Goal: Task Accomplishment & Management: Manage account settings

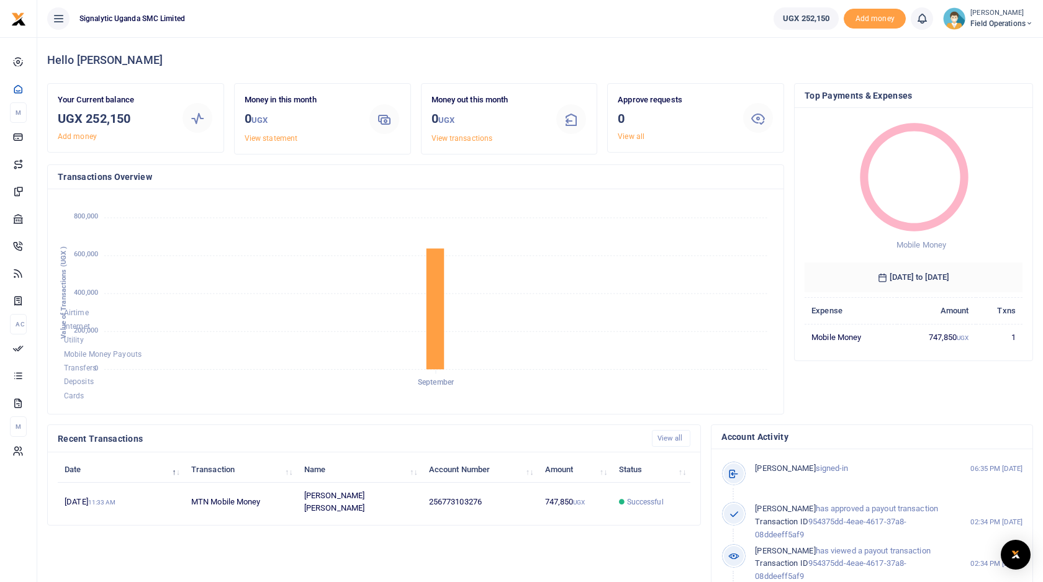
scroll to position [1, 1]
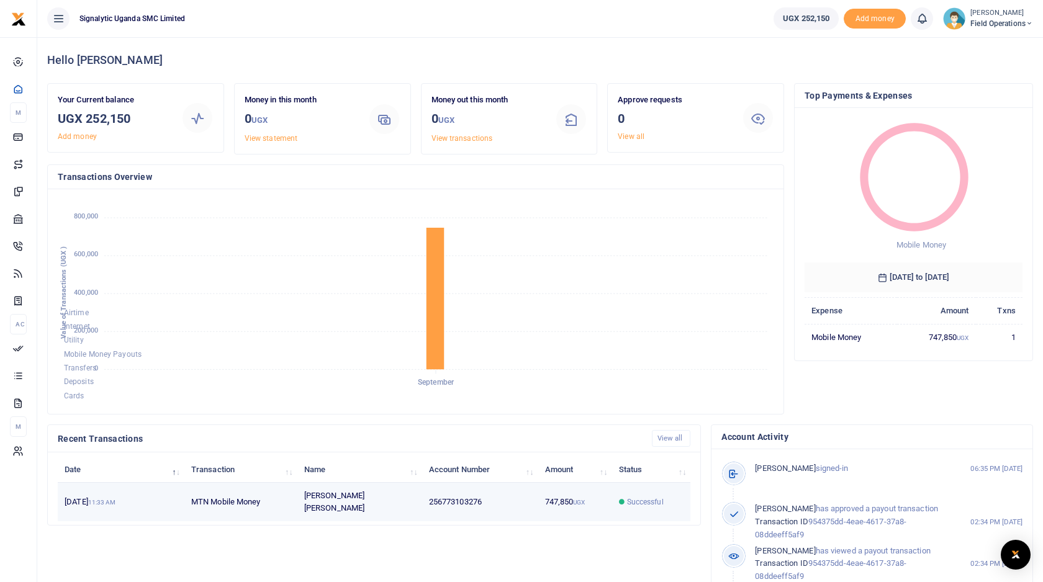
click at [408, 492] on td "Elvis Baliraine Mugabi" at bounding box center [359, 502] width 125 height 38
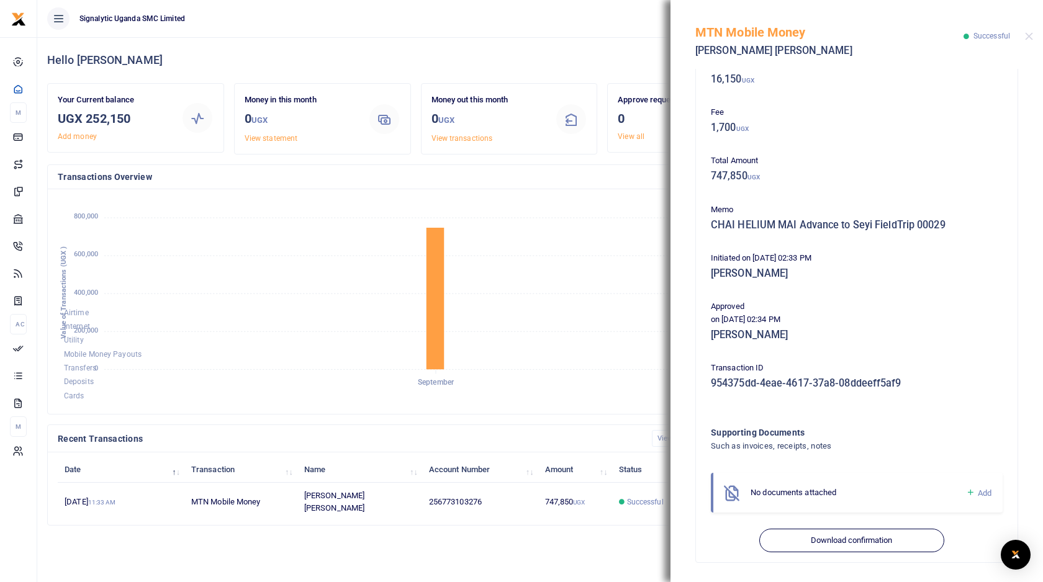
scroll to position [0, 0]
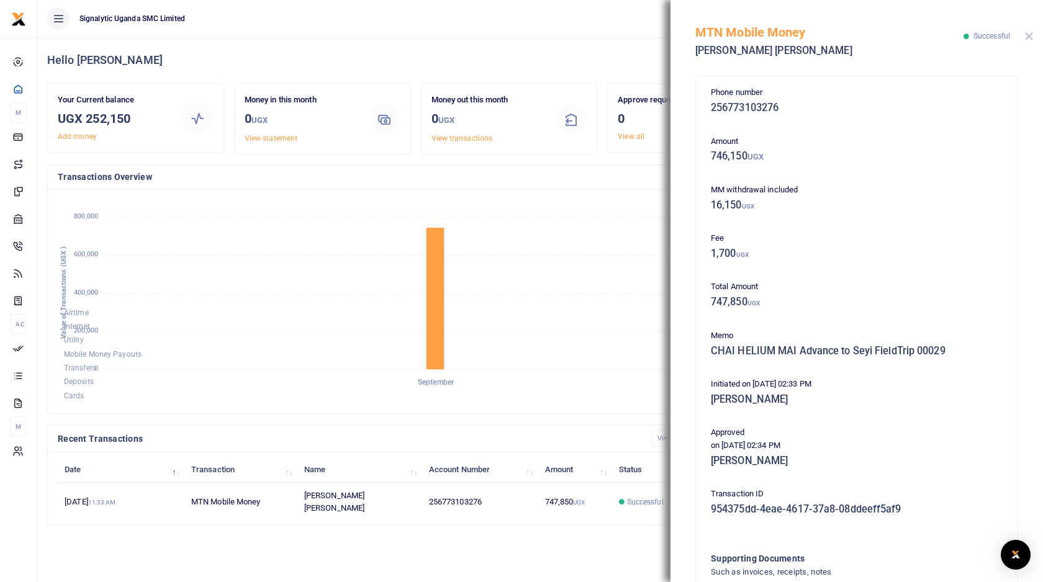
click at [1026, 34] on button "Close" at bounding box center [1029, 36] width 8 height 8
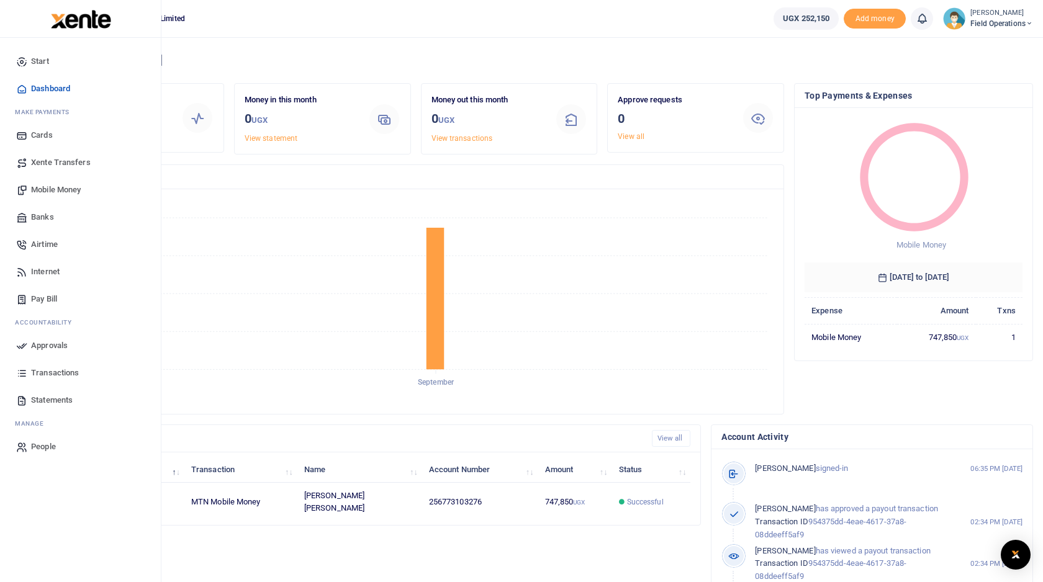
click at [48, 187] on span "Mobile Money" at bounding box center [56, 190] width 50 height 12
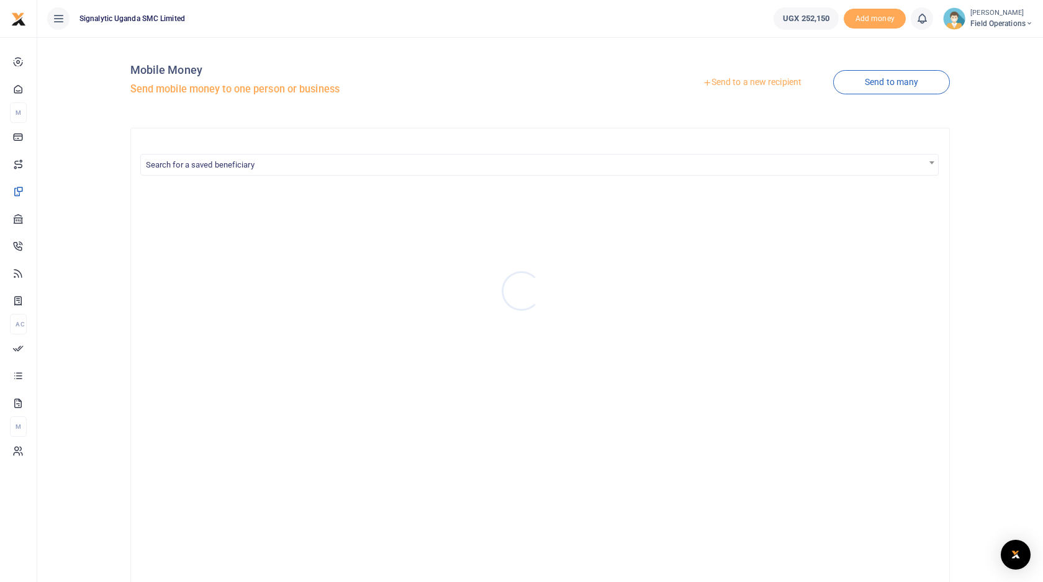
click at [739, 85] on div at bounding box center [521, 291] width 1043 height 582
click at [753, 83] on link "Send to a new recipient" at bounding box center [752, 82] width 162 height 22
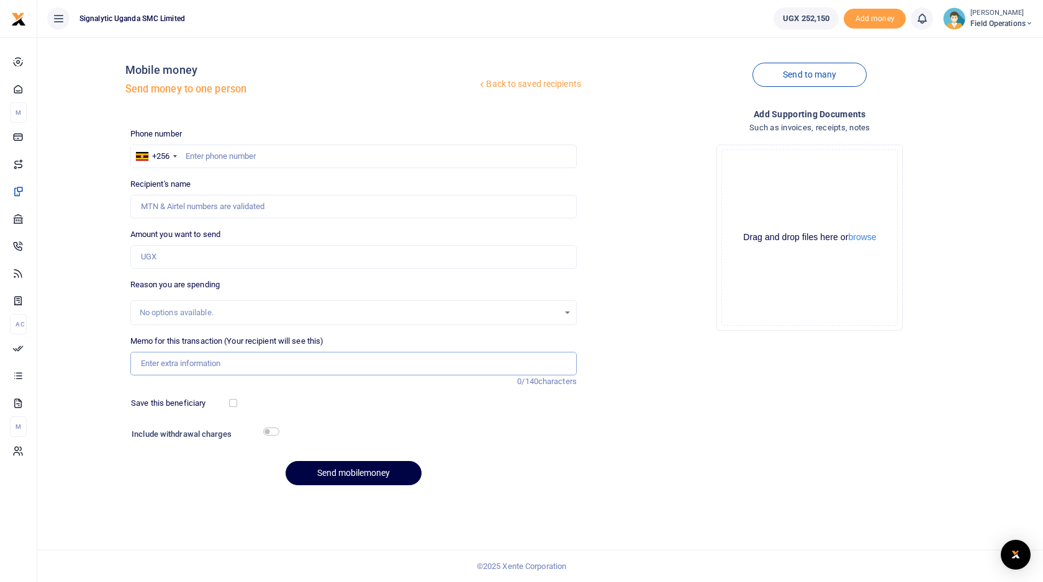
click at [189, 361] on input "Memo for this transaction (Your recipient will see this)" at bounding box center [353, 364] width 446 height 24
paste input "REQSN00147"
type input "REQSN00147"
click at [264, 161] on input "text" at bounding box center [353, 157] width 446 height 24
paste input "0700503023"
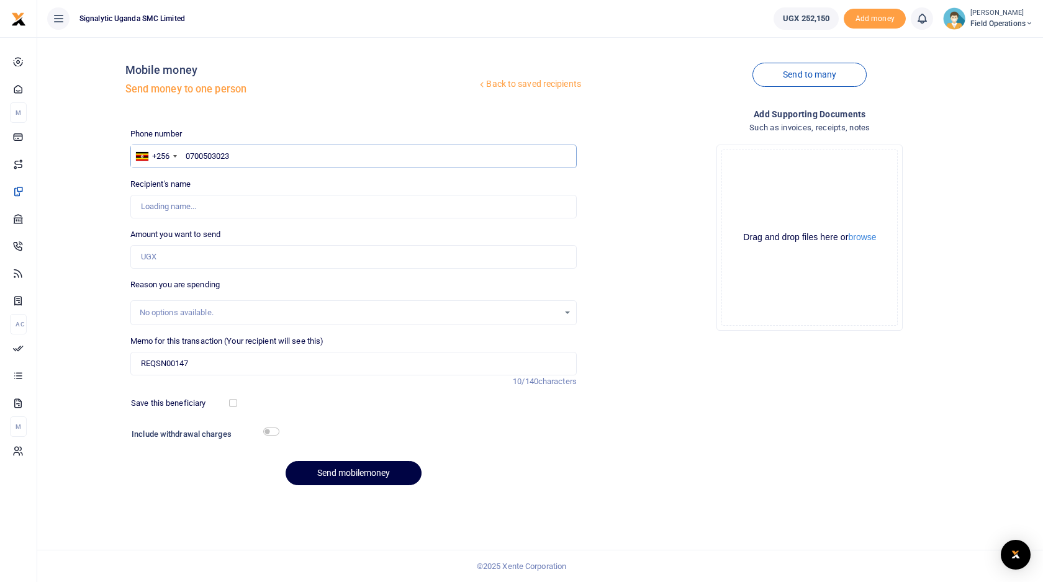
type input "0700503023"
type input "Carol Nazziwa"
click at [184, 255] on input "Amount you want to send" at bounding box center [353, 257] width 446 height 24
paste input "150,000.00"
type input "150,000"
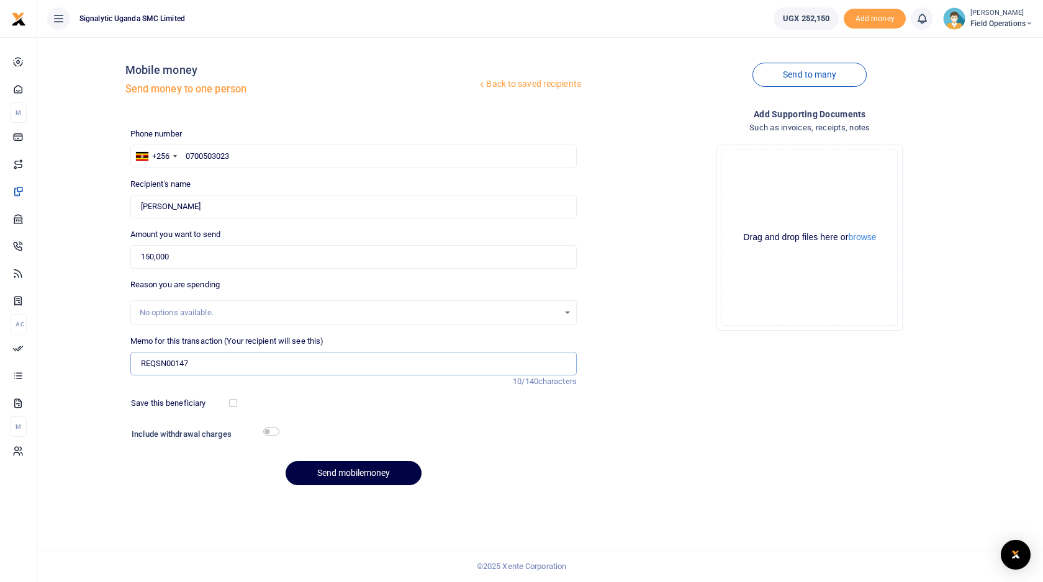
click at [227, 364] on input "REQSN00147" at bounding box center [353, 364] width 446 height 24
paste input "replace circuit breaker at Nawampanda FLEP"
click at [141, 362] on input "TSP REQSN00147 to replace circuit breaker at Nawampanda FLEP" at bounding box center [353, 364] width 446 height 24
type input "Signalytic TSP REQSN00147 to replace circuit breaker at Nawampanda FLEP"
click at [360, 474] on button "Send mobilemoney" at bounding box center [353, 473] width 136 height 24
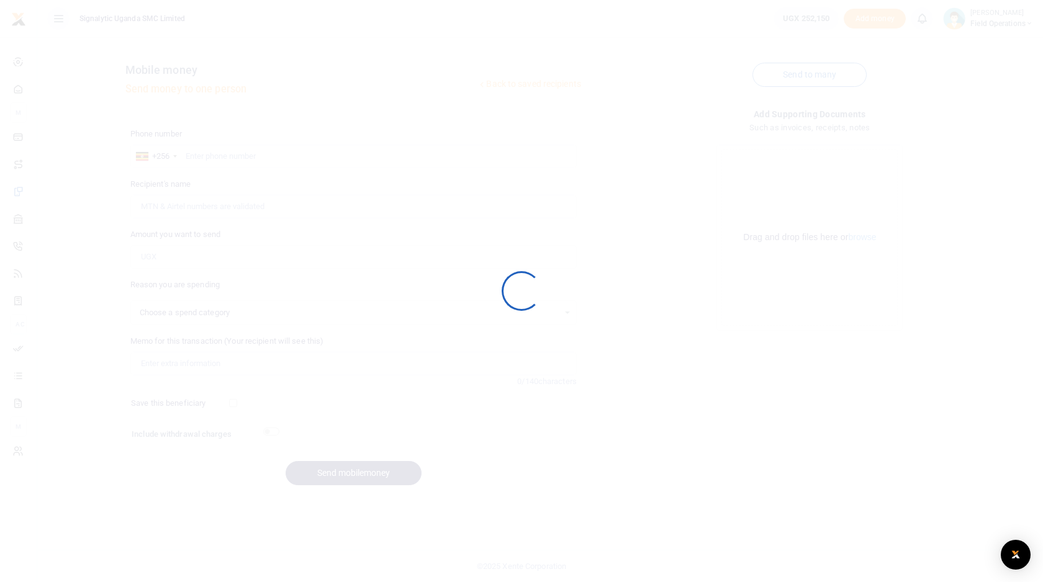
select select
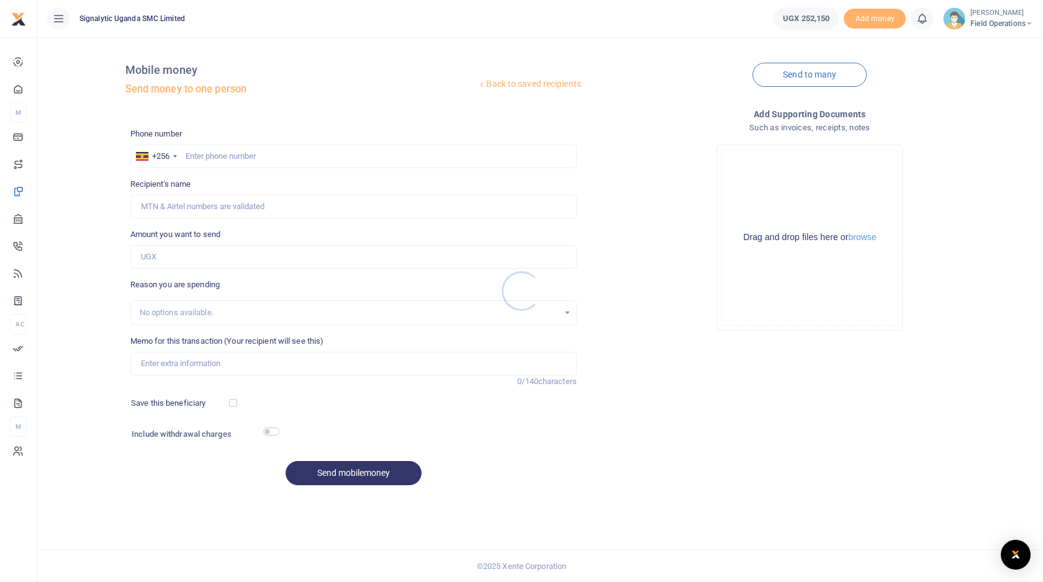
click at [61, 20] on div at bounding box center [521, 291] width 1043 height 582
click at [58, 19] on icon at bounding box center [58, 19] width 12 height 14
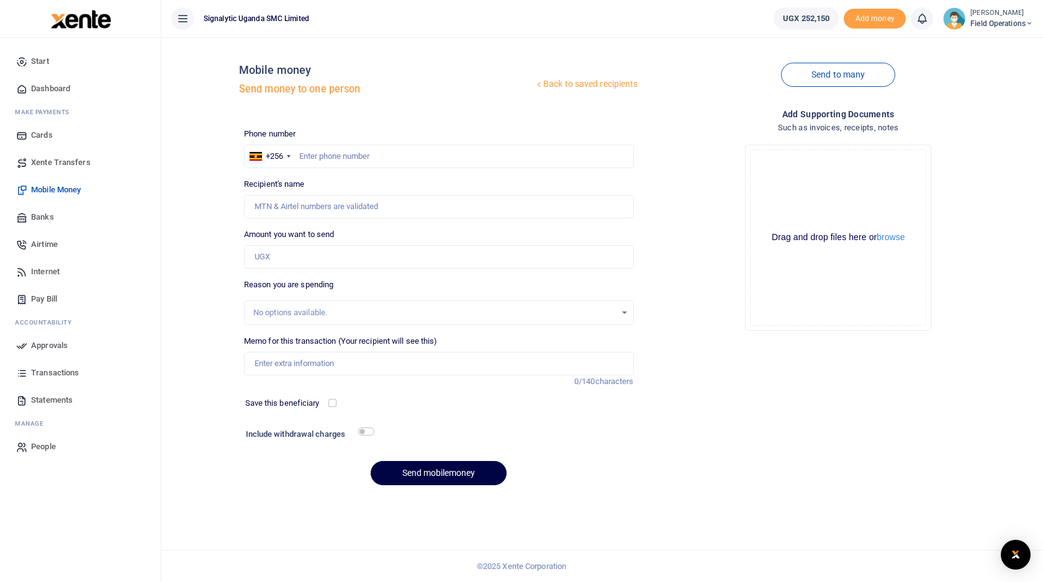
click at [50, 343] on span "Approvals" at bounding box center [49, 345] width 37 height 12
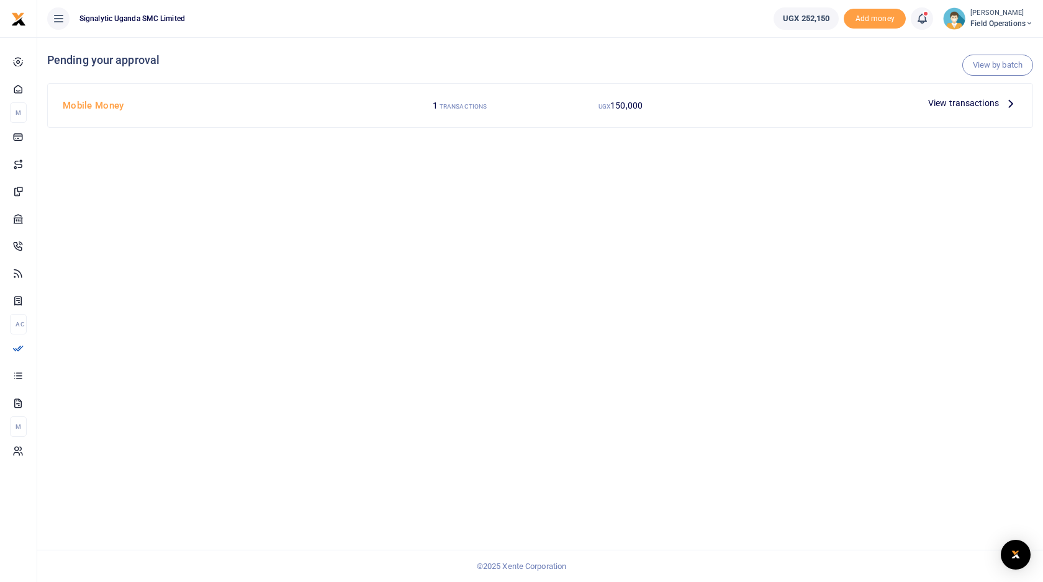
click at [842, 115] on div "View transactions" at bounding box center [861, 106] width 321 height 24
click at [941, 105] on span "View transactions" at bounding box center [963, 103] width 71 height 14
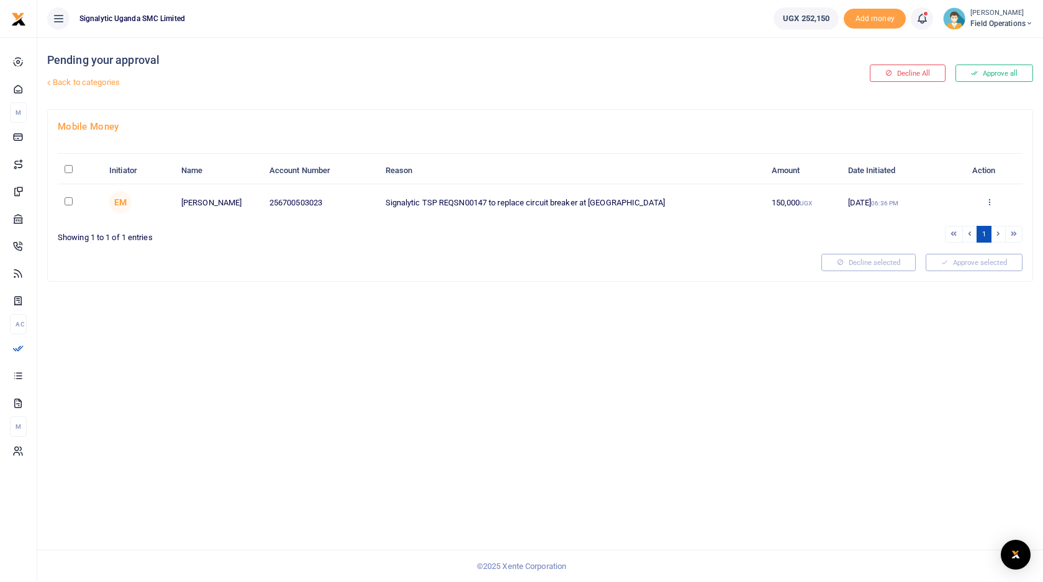
click at [991, 198] on icon at bounding box center [989, 201] width 8 height 9
click at [933, 227] on link "Approve" at bounding box center [944, 222] width 98 height 17
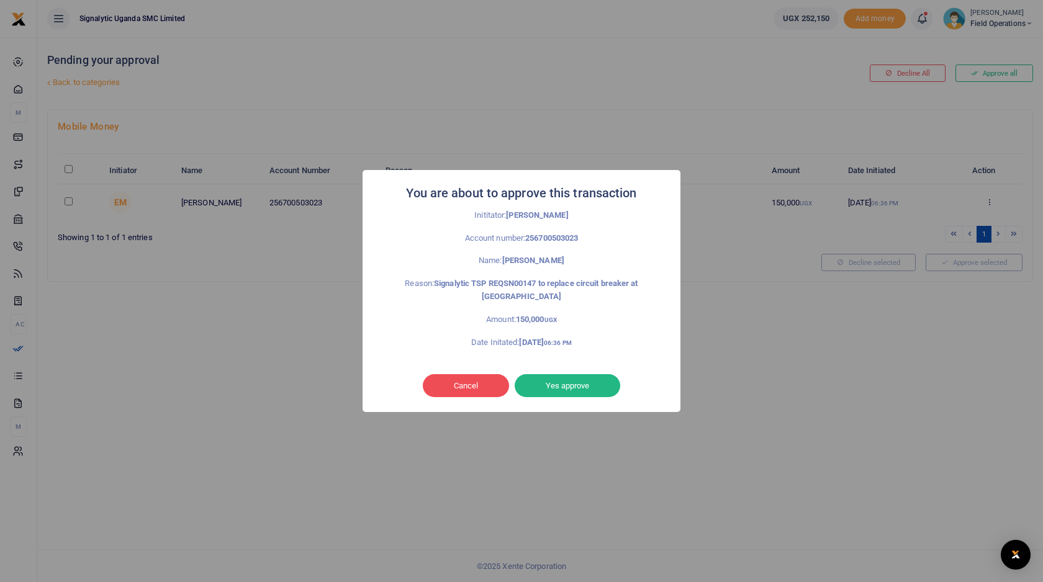
click at [582, 387] on button "Yes approve" at bounding box center [567, 386] width 106 height 24
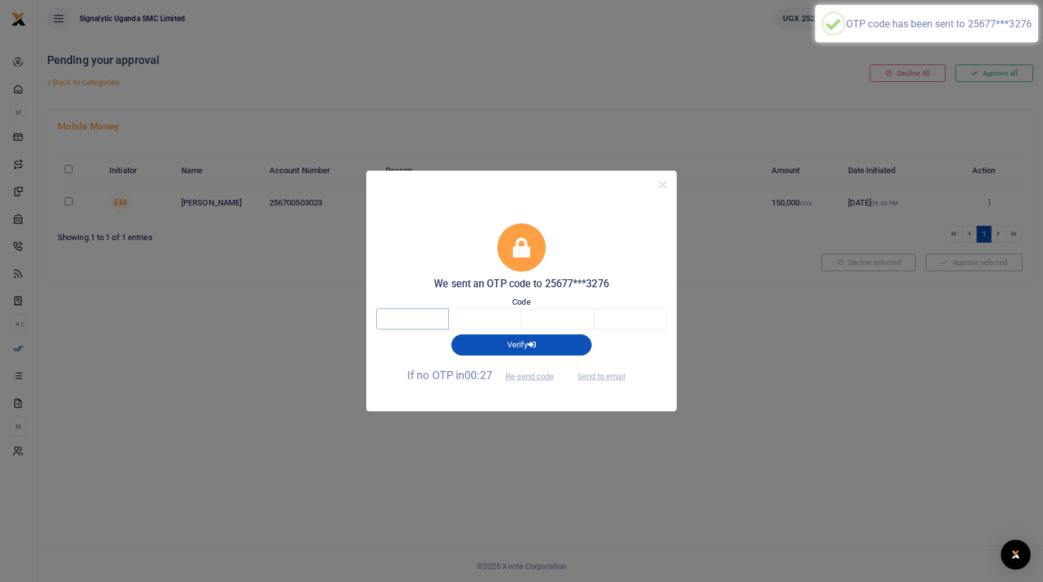
click at [402, 326] on input "text" at bounding box center [412, 318] width 73 height 21
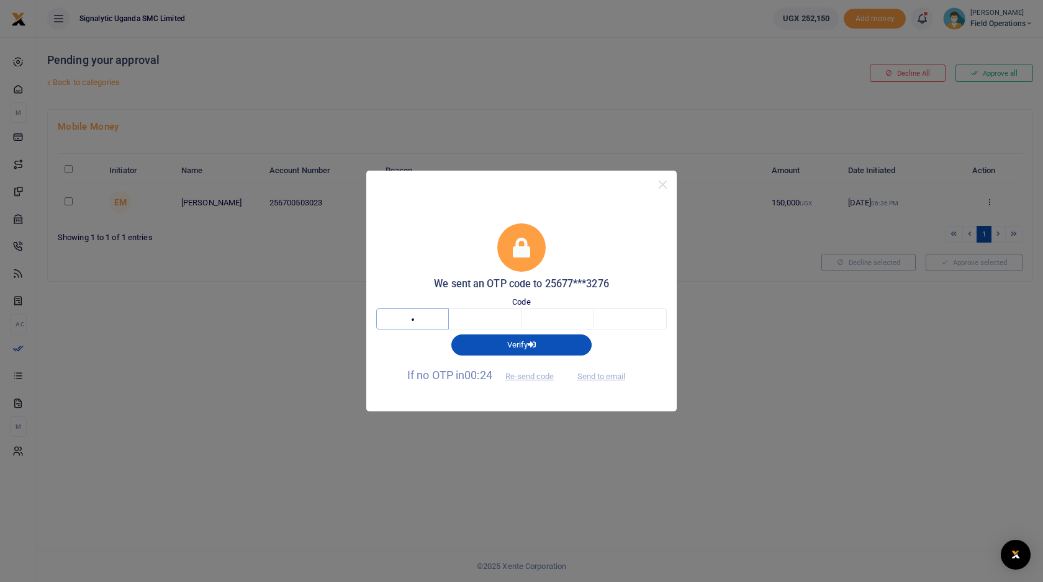
type input "4"
type input "1"
type input "7"
type input "6"
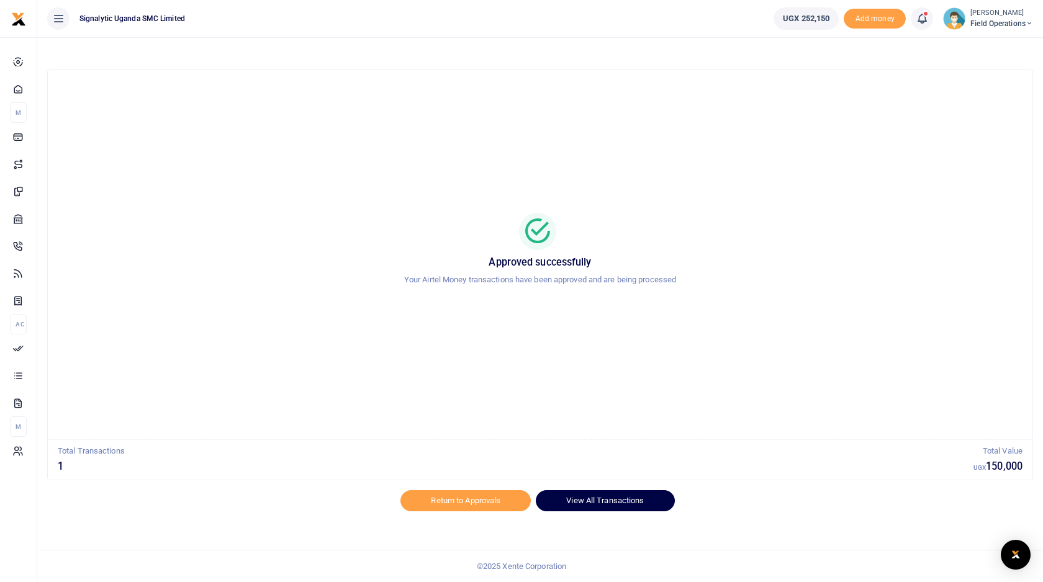
click at [619, 505] on link "View All Transactions" at bounding box center [605, 500] width 138 height 21
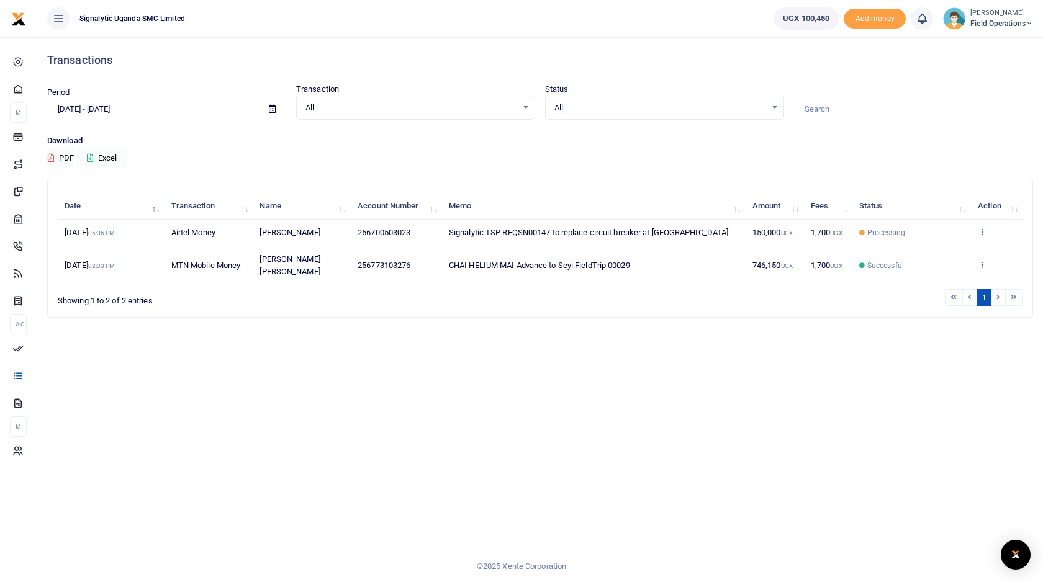
click at [981, 230] on icon at bounding box center [981, 231] width 8 height 9
click at [927, 253] on link "View details" at bounding box center [936, 252] width 98 height 17
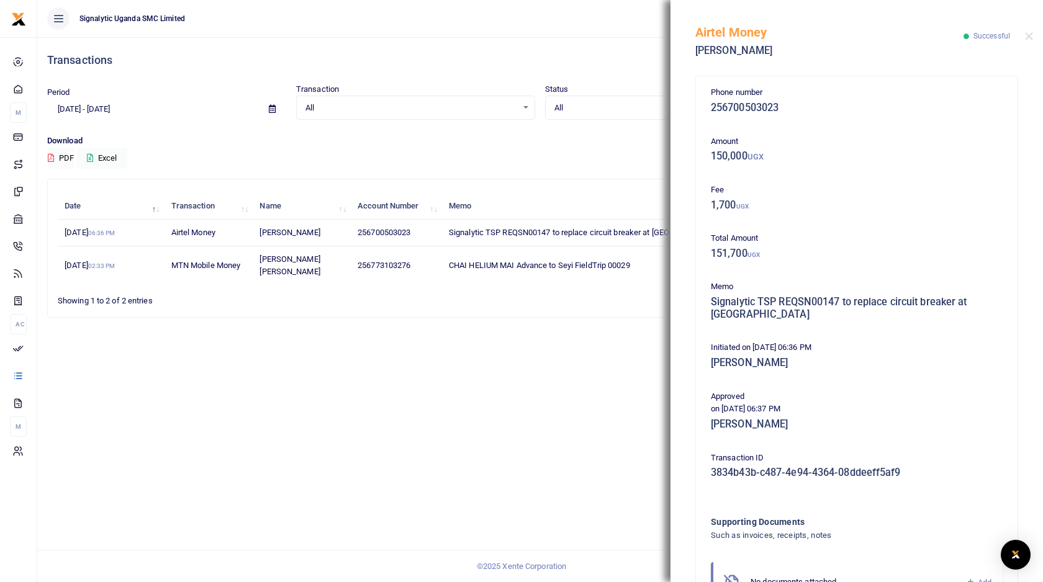
click at [580, 389] on div "Transactions Period [DATE] - [DATE] Transaction All Select an option... All Air…" at bounding box center [539, 309] width 1005 height 545
